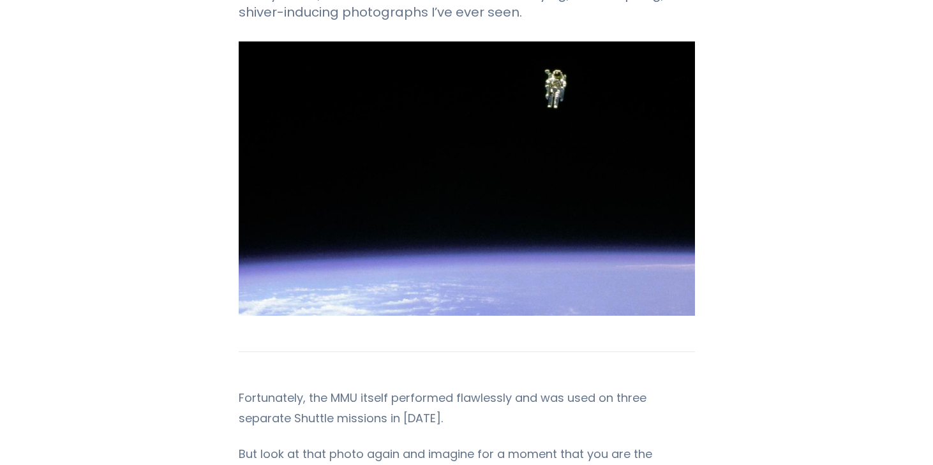
scroll to position [307, 0]
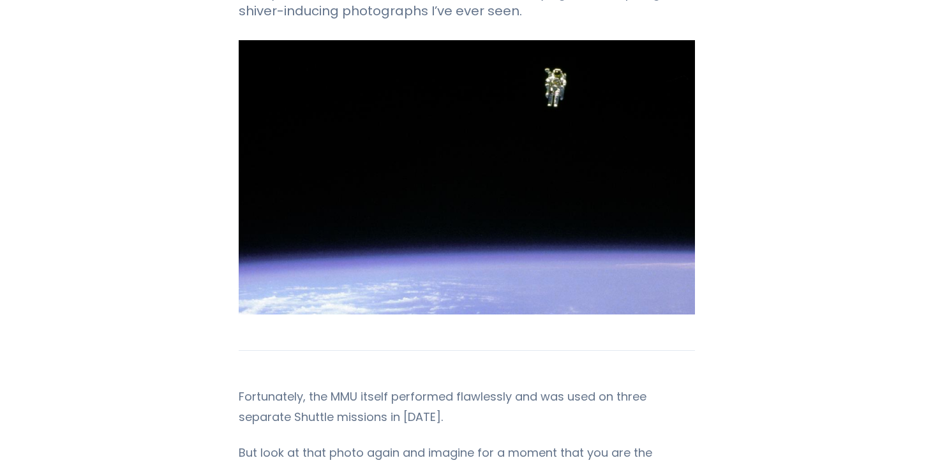
click at [535, 149] on img "Content" at bounding box center [467, 177] width 456 height 274
click at [551, 163] on img "Content" at bounding box center [467, 177] width 456 height 274
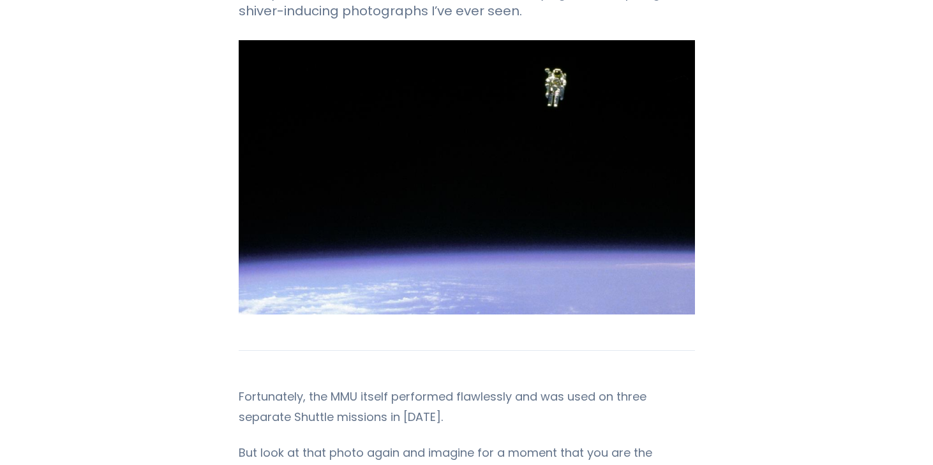
click at [549, 159] on img "Content" at bounding box center [467, 177] width 456 height 274
click at [549, 154] on img "Content" at bounding box center [467, 177] width 456 height 274
click at [343, 208] on img "Content" at bounding box center [467, 177] width 456 height 274
click at [343, 188] on img "Content" at bounding box center [467, 177] width 456 height 274
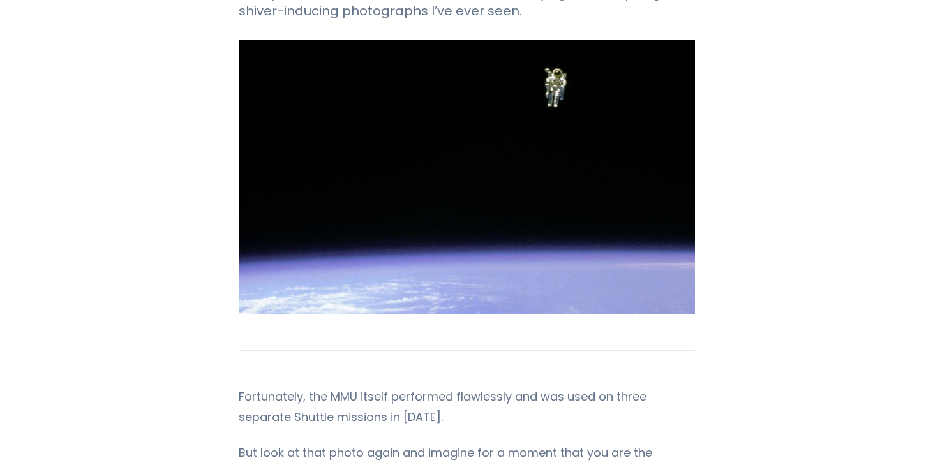
click at [357, 181] on img "Content" at bounding box center [467, 177] width 456 height 274
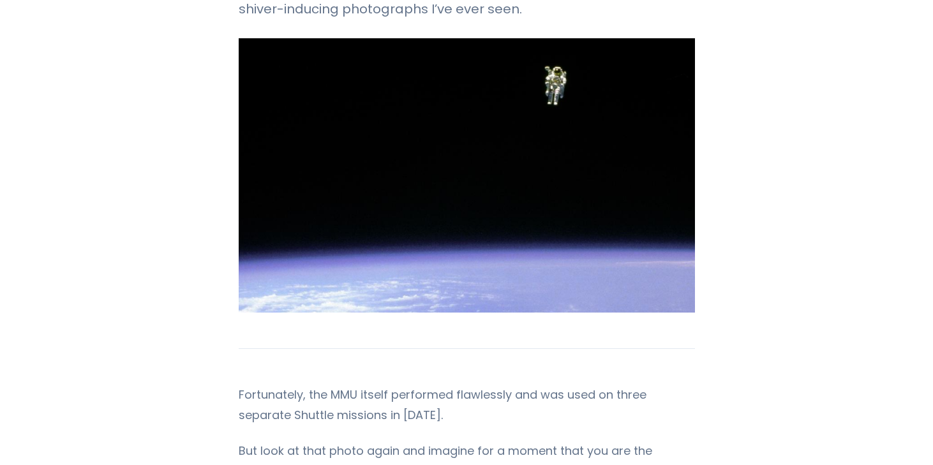
click at [357, 181] on img "Content" at bounding box center [467, 175] width 456 height 274
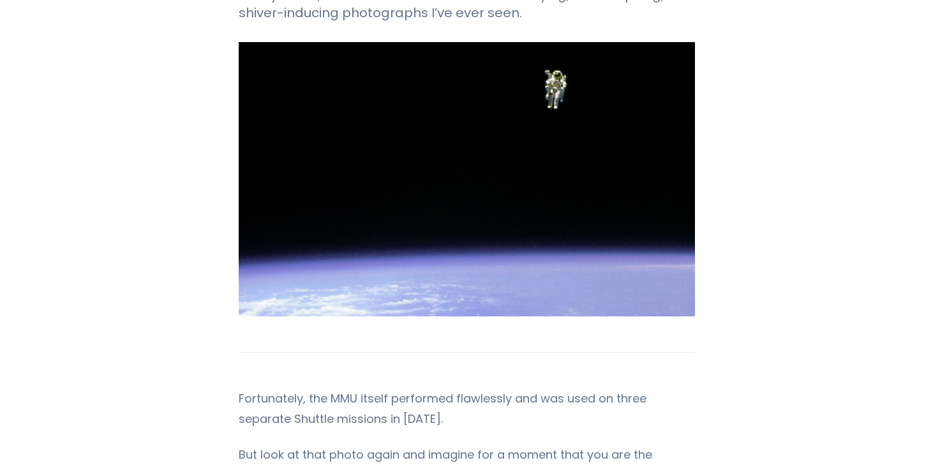
scroll to position [301, 0]
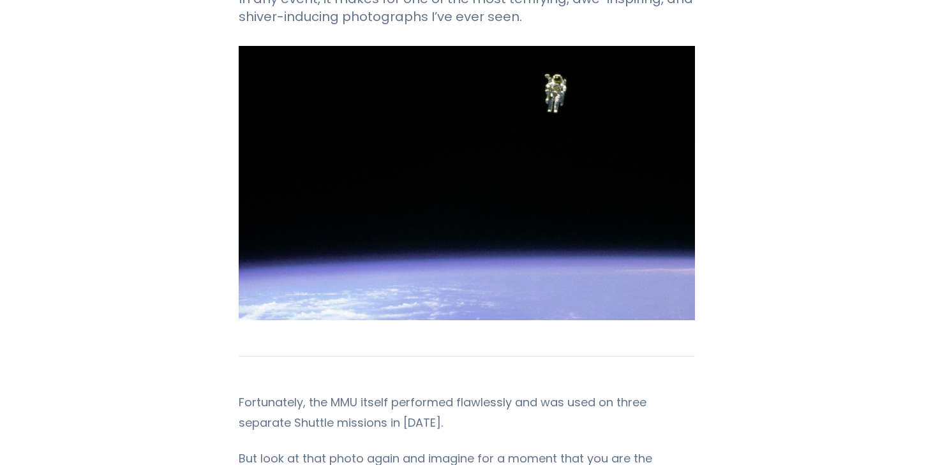
click at [358, 180] on img "Content" at bounding box center [467, 183] width 456 height 274
click at [336, 189] on img "Content" at bounding box center [467, 184] width 456 height 274
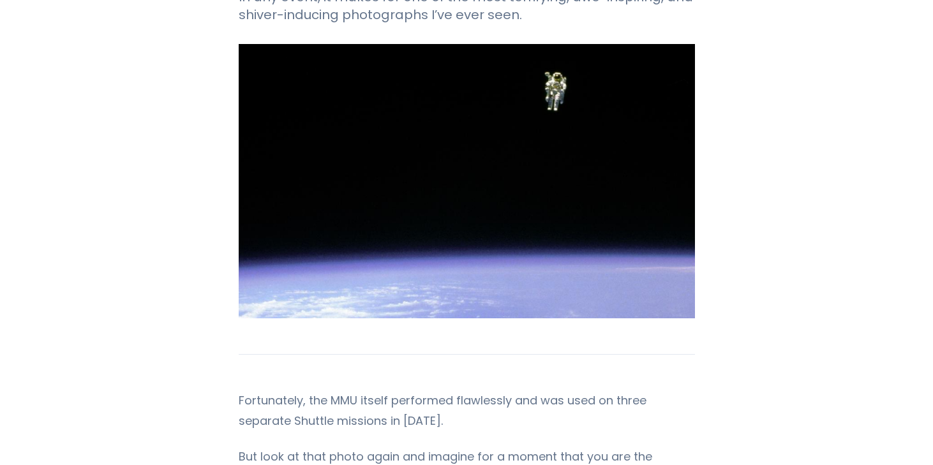
click at [337, 189] on img "Content" at bounding box center [467, 181] width 456 height 274
